Goal: Task Accomplishment & Management: Manage account settings

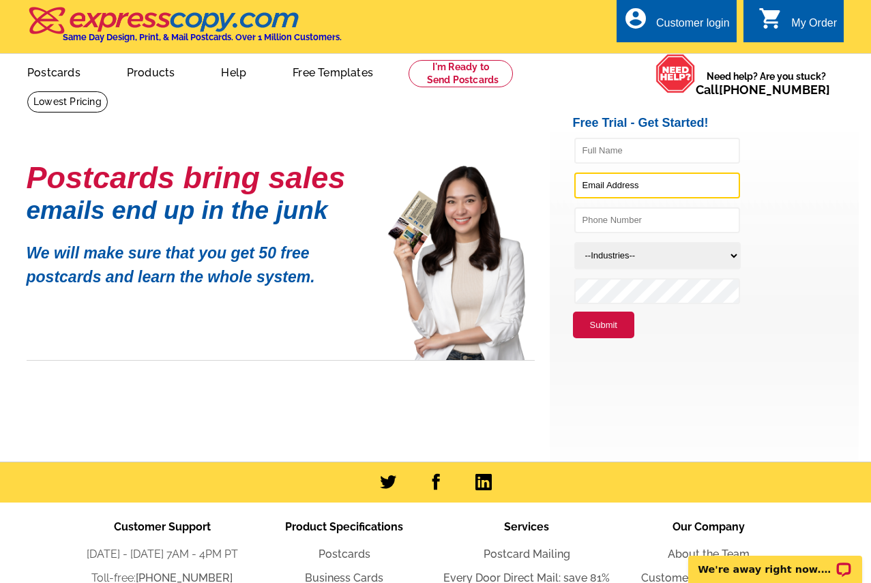
type input "[EMAIL_ADDRESS][DOMAIN_NAME]"
click at [700, 19] on div "Customer login" at bounding box center [693, 26] width 74 height 19
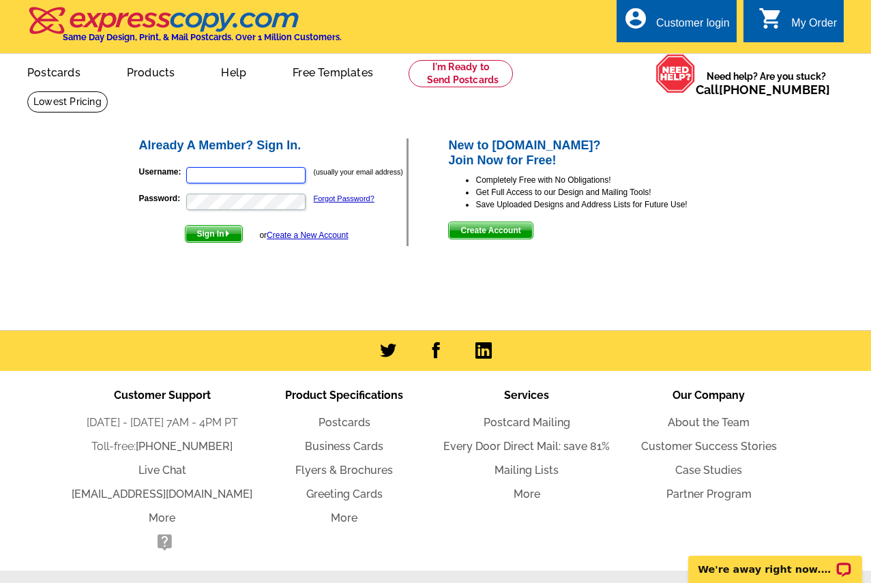
type input "[EMAIL_ADDRESS][DOMAIN_NAME]"
click at [215, 237] on span "Sign In" at bounding box center [213, 234] width 57 height 16
